Goal: Task Accomplishment & Management: Manage account settings

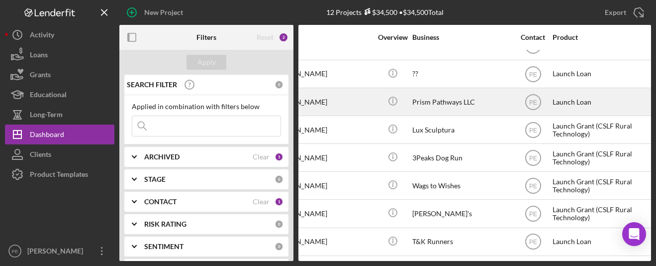
scroll to position [133, 0]
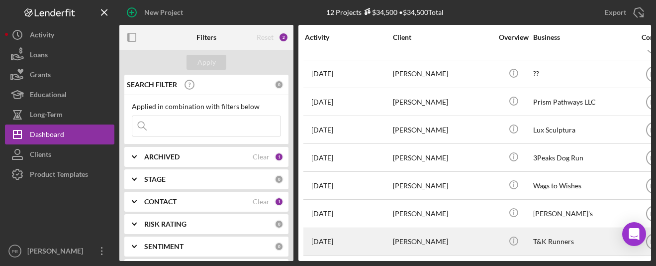
click at [433, 240] on div "[PERSON_NAME]" at bounding box center [442, 241] width 99 height 26
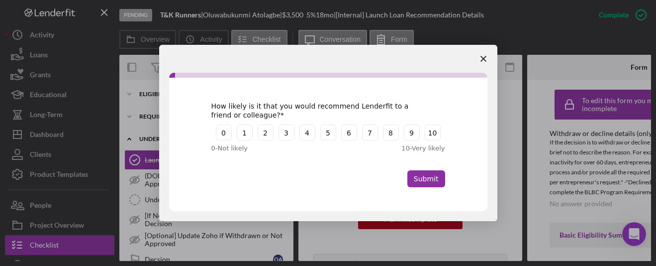
click at [484, 56] on icon "Close survey" at bounding box center [483, 59] width 6 height 6
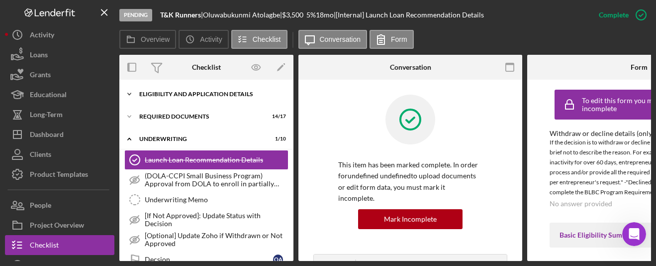
click at [211, 95] on div "Eligibility and Application Details" at bounding box center [210, 94] width 142 height 6
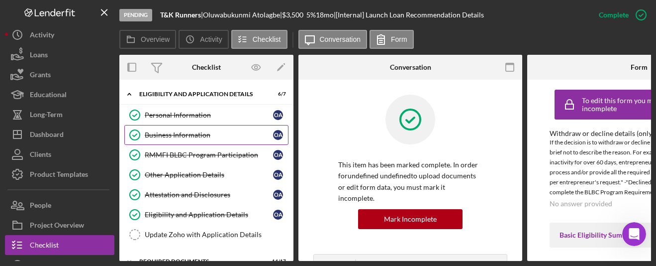
click at [206, 139] on div "Business Information" at bounding box center [209, 135] width 128 height 8
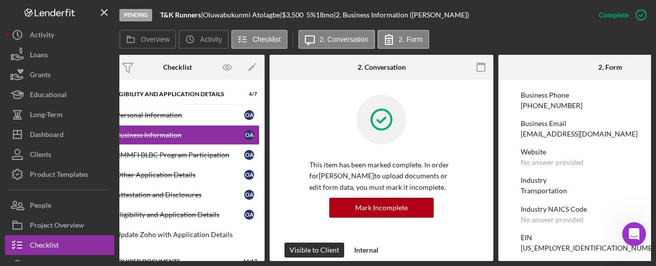
scroll to position [145, 0]
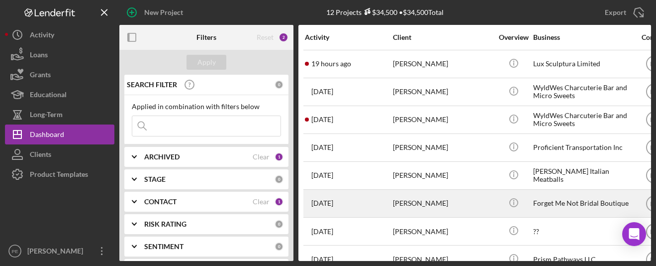
scroll to position [133, 0]
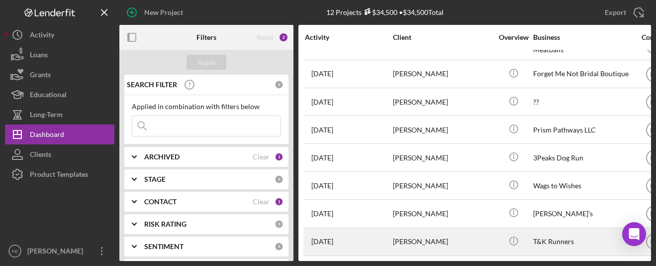
drag, startPoint x: 474, startPoint y: 236, endPoint x: 393, endPoint y: 235, distance: 80.6
click at [393, 235] on div "[PERSON_NAME]" at bounding box center [442, 241] width 99 height 26
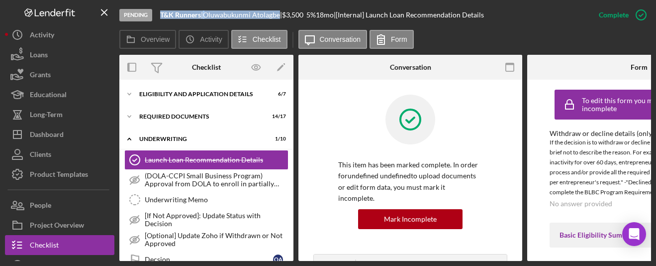
drag, startPoint x: 284, startPoint y: 13, endPoint x: 160, endPoint y: 17, distance: 123.9
click at [160, 17] on div "Pending T&K Runners | Oluwabukunmi Atolagbe | $3,500 $3,500 5 % 18 mo | [Intern…" at bounding box center [354, 15] width 470 height 30
copy div "T&K Runners | Oluwabukunmi Atolagbe"
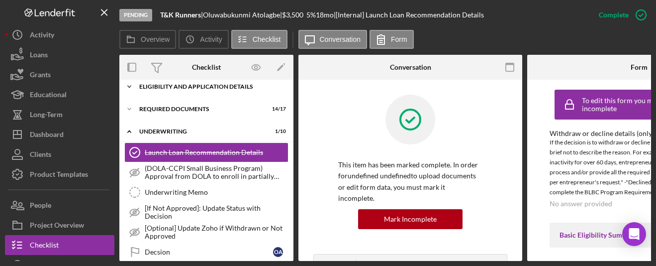
scroll to position [1, 0]
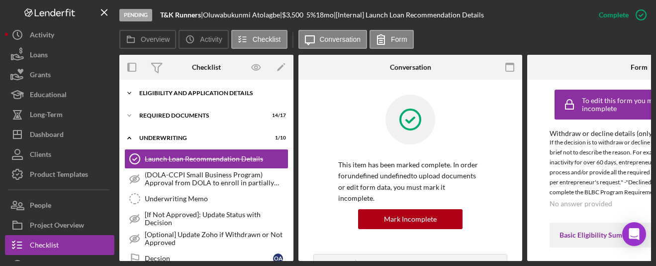
click at [129, 93] on icon "Icon/Expander" at bounding box center [129, 93] width 20 height 20
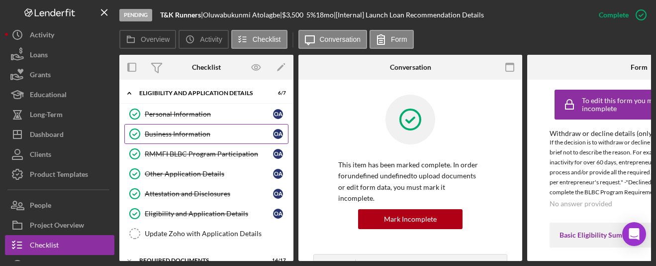
click at [181, 131] on div "Business Information" at bounding box center [209, 134] width 128 height 8
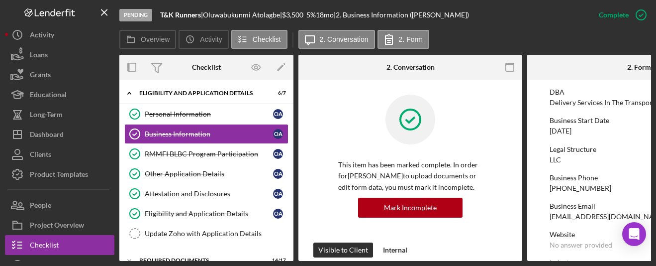
scroll to position [70, 0]
drag, startPoint x: 620, startPoint y: 215, endPoint x: 550, endPoint y: 216, distance: 70.1
click at [550, 216] on div "Business Email batolagbe@yahoo.com" at bounding box center [639, 210] width 179 height 18
copy div "[EMAIL_ADDRESS][DOMAIN_NAME]"
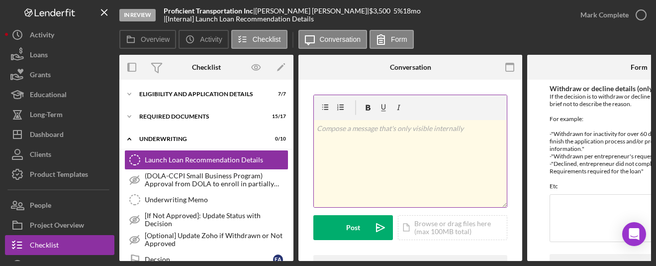
scroll to position [2215, 0]
